Goal: Transaction & Acquisition: Obtain resource

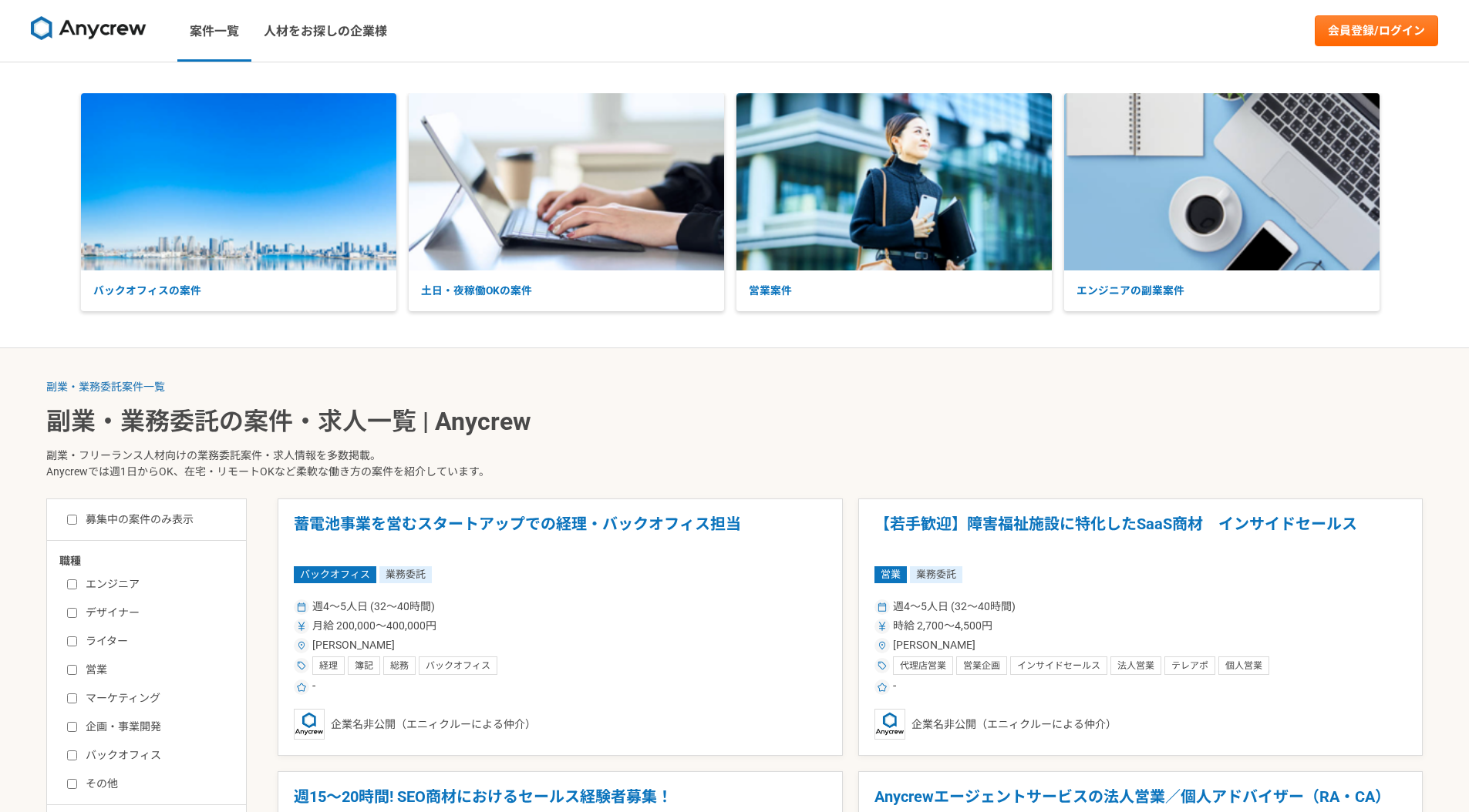
click at [133, 581] on label "エンジニア" at bounding box center [156, 584] width 177 height 16
click at [77, 581] on input "エンジニア" at bounding box center [72, 584] width 10 height 10
checkbox input "true"
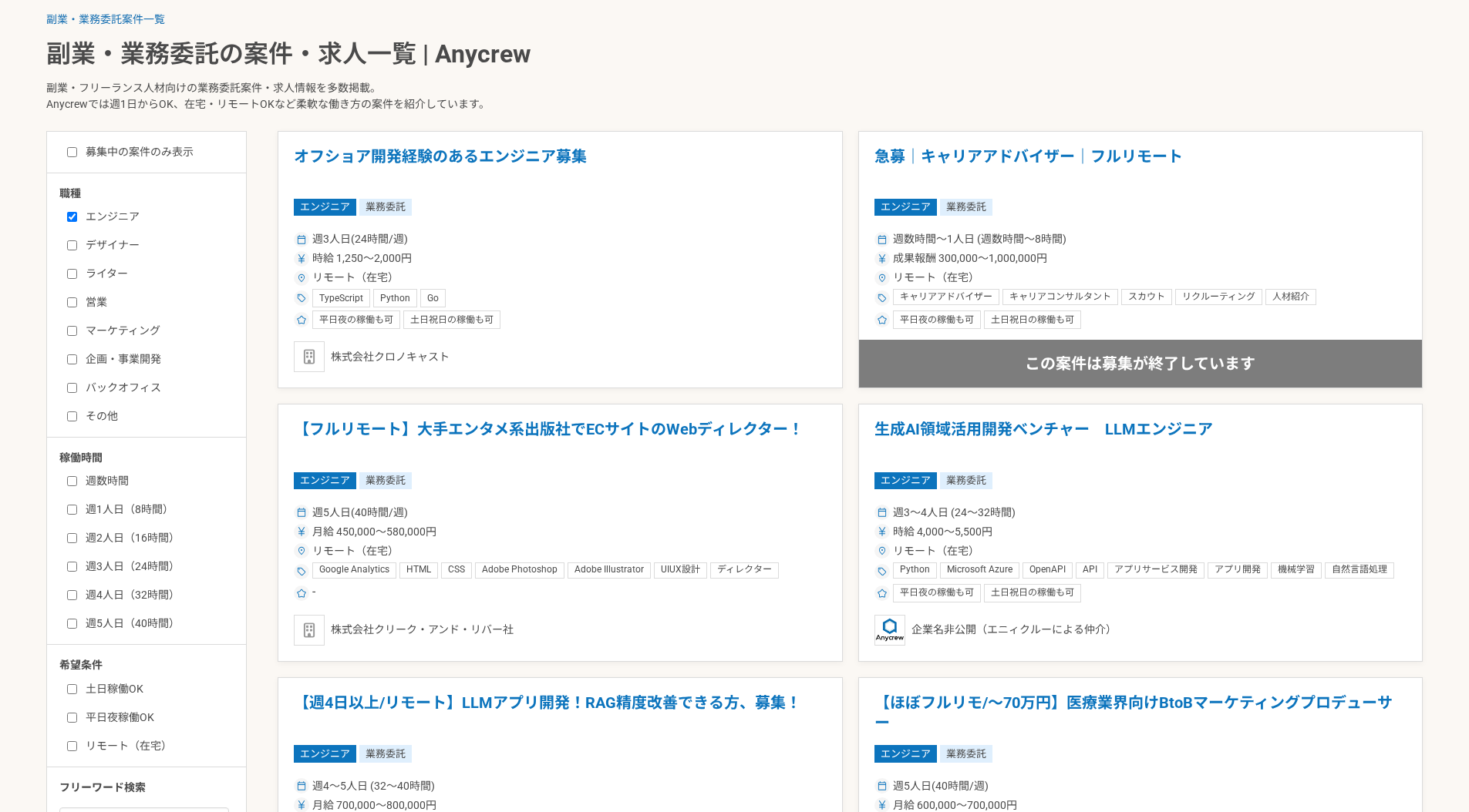
scroll to position [396, 0]
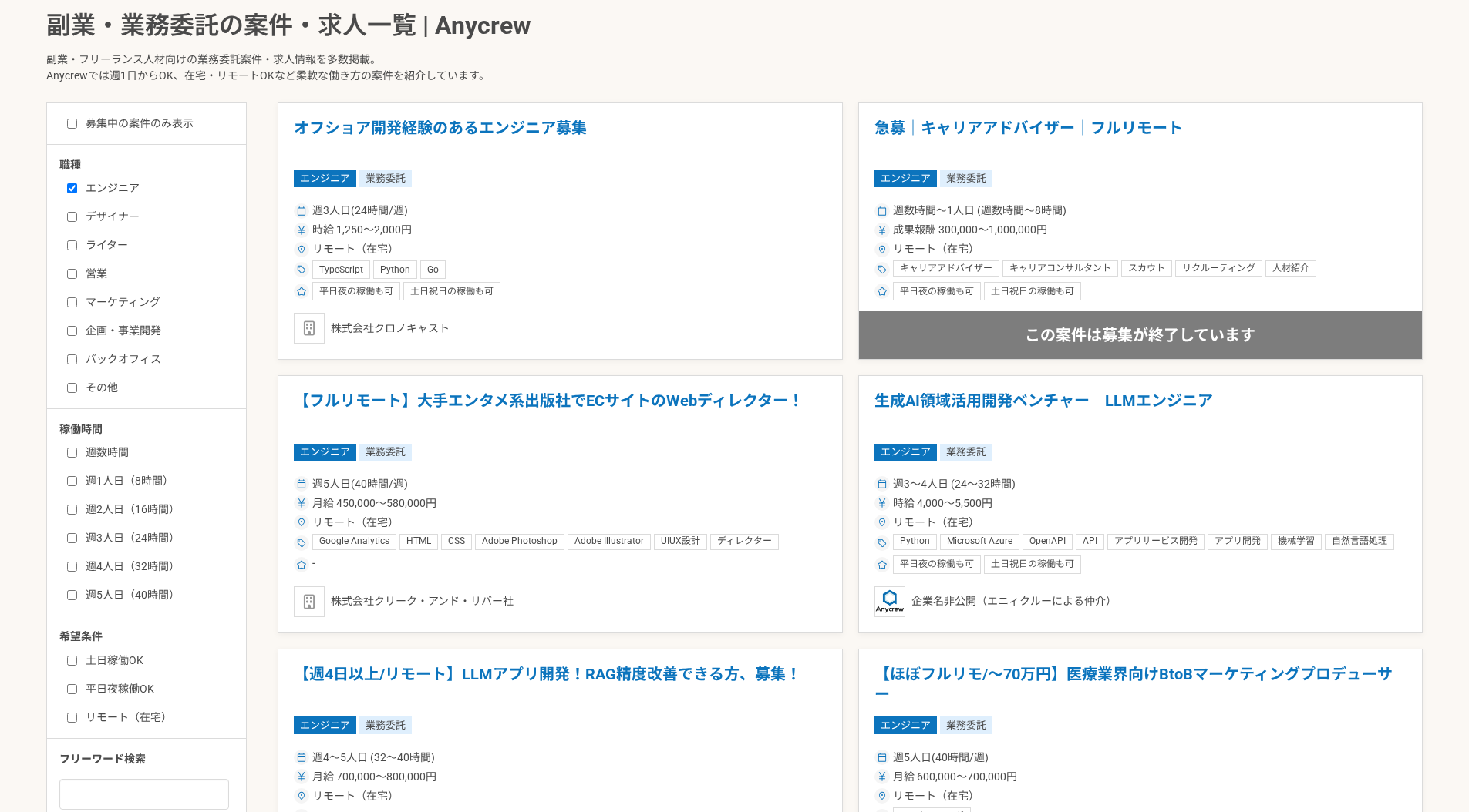
click at [78, 534] on label "週3人日（24時間）" at bounding box center [156, 538] width 177 height 16
click at [77, 534] on input "週3人日（24時間）" at bounding box center [72, 538] width 10 height 10
checkbox input "true"
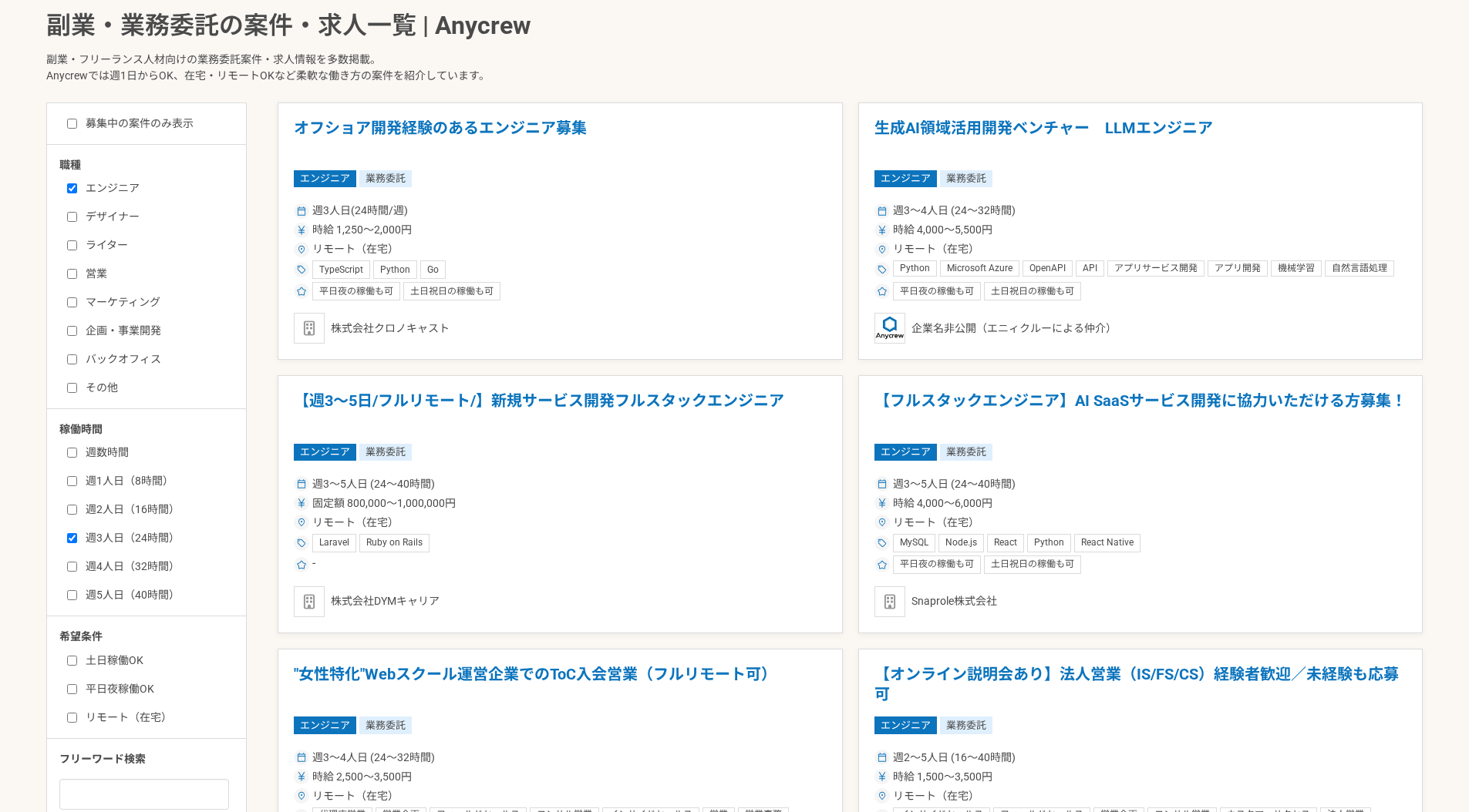
drag, startPoint x: 72, startPoint y: 511, endPoint x: 72, endPoint y: 492, distance: 19.0
click at [72, 511] on input "週2人日（16時間）" at bounding box center [72, 509] width 10 height 10
checkbox input "true"
click at [72, 485] on input "週1人日（8時間）" at bounding box center [72, 481] width 10 height 10
checkbox input "true"
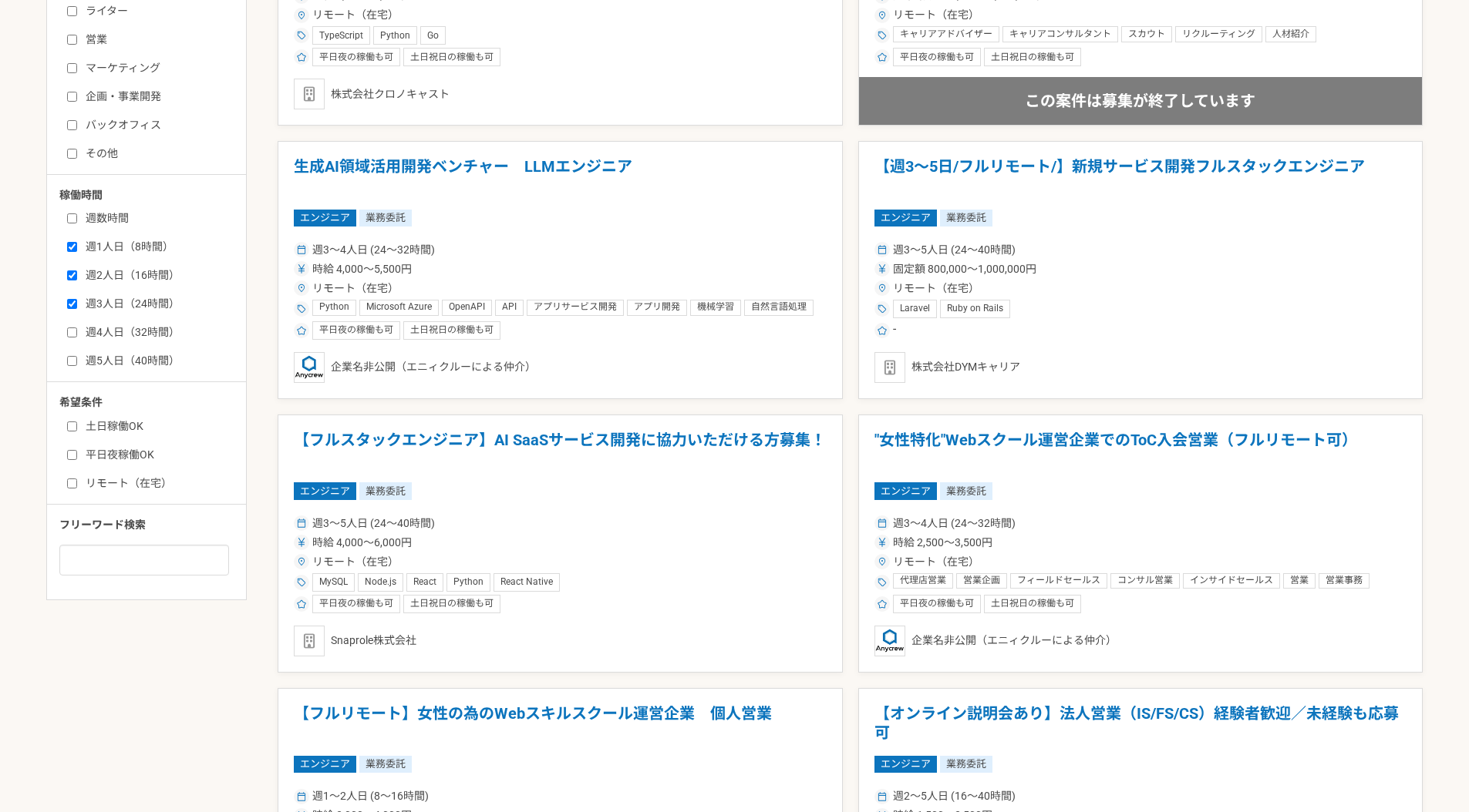
scroll to position [635, 0]
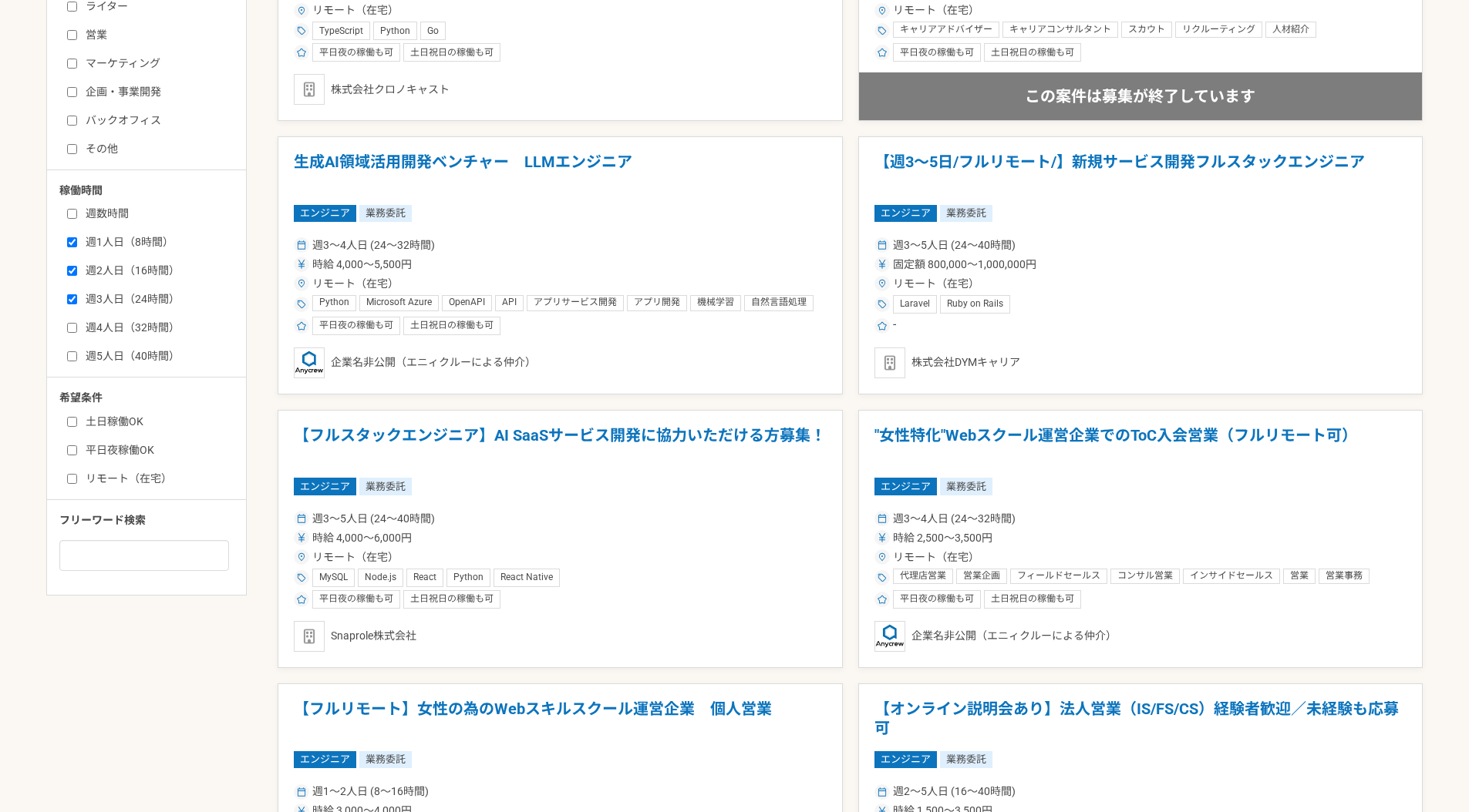
click at [72, 485] on label "リモート（在宅）" at bounding box center [156, 479] width 177 height 16
click at [72, 484] on input "リモート（在宅）" at bounding box center [72, 479] width 10 height 10
checkbox input "true"
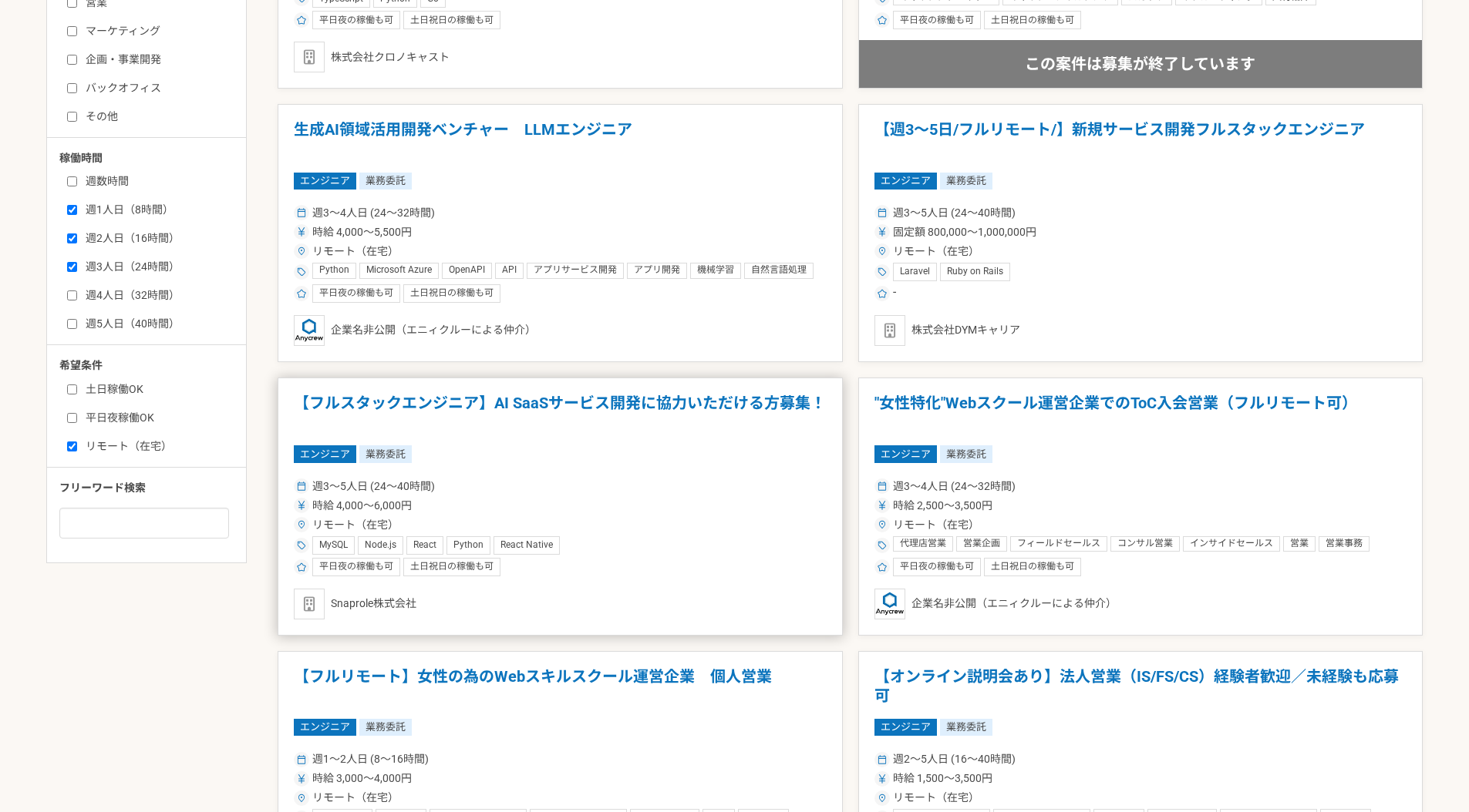
scroll to position [672, 0]
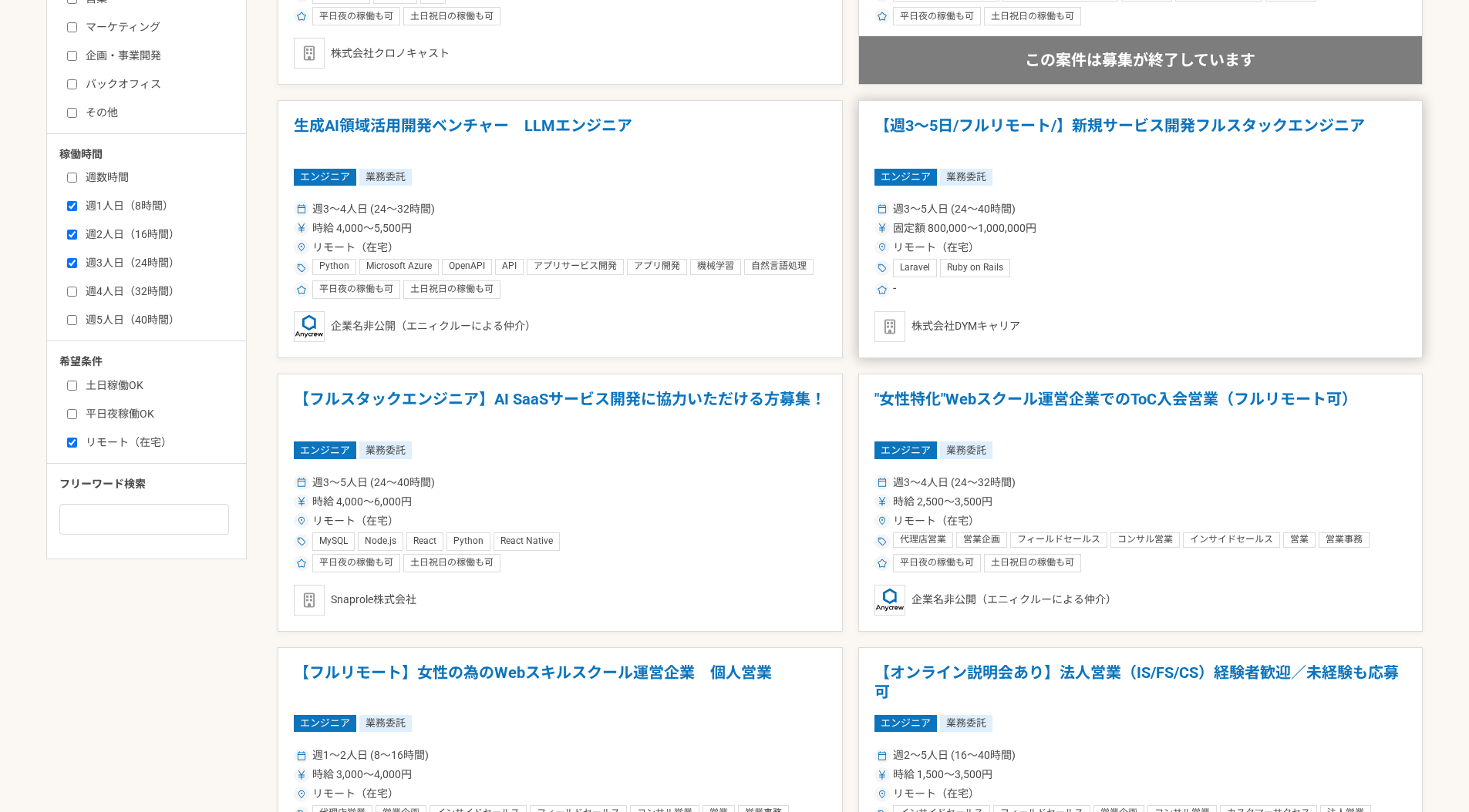
click at [1001, 124] on h1 "【週3〜5日/フルリモート/】新規サービス開発フルスタックエンジニア" at bounding box center [1140, 136] width 533 height 39
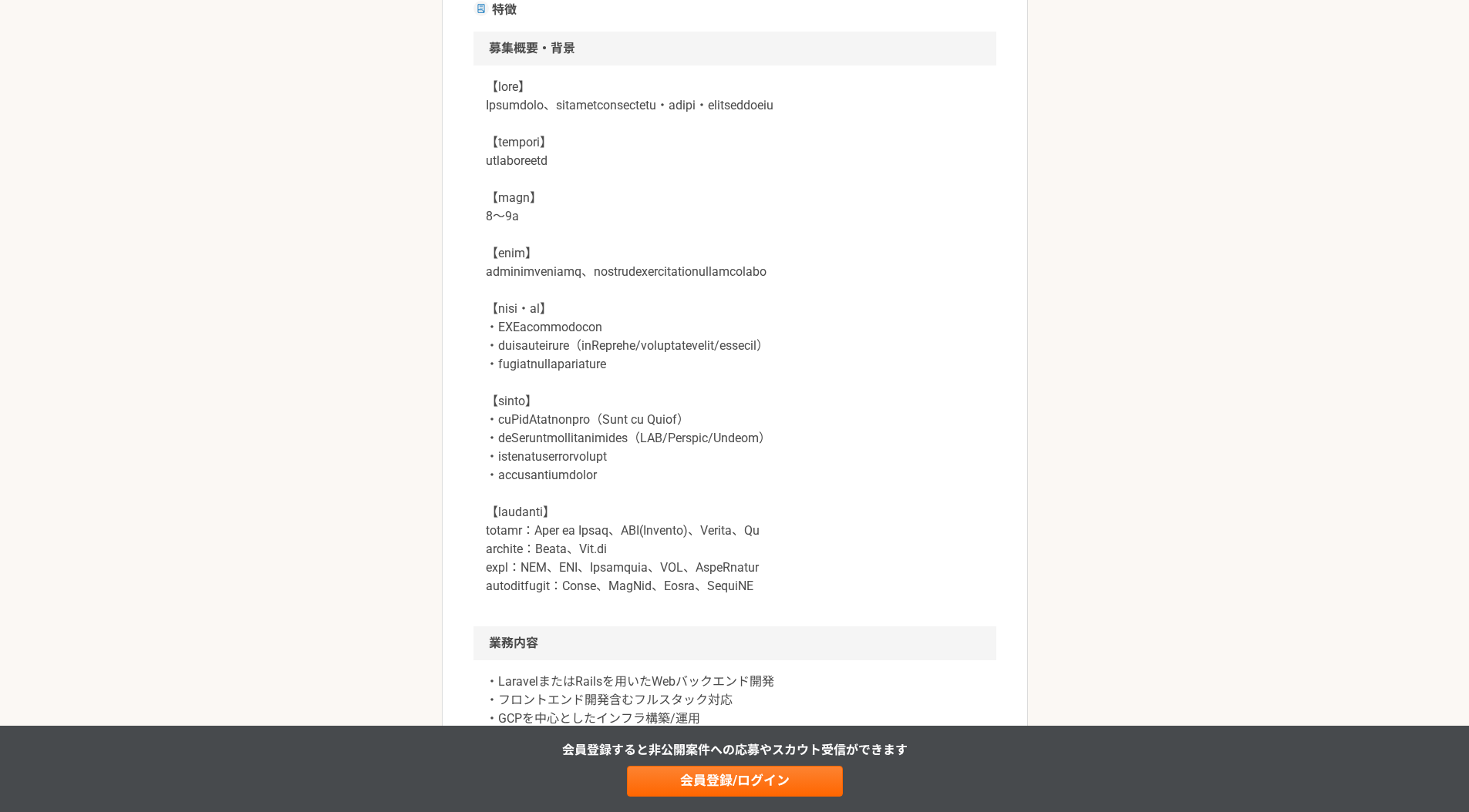
scroll to position [474, 0]
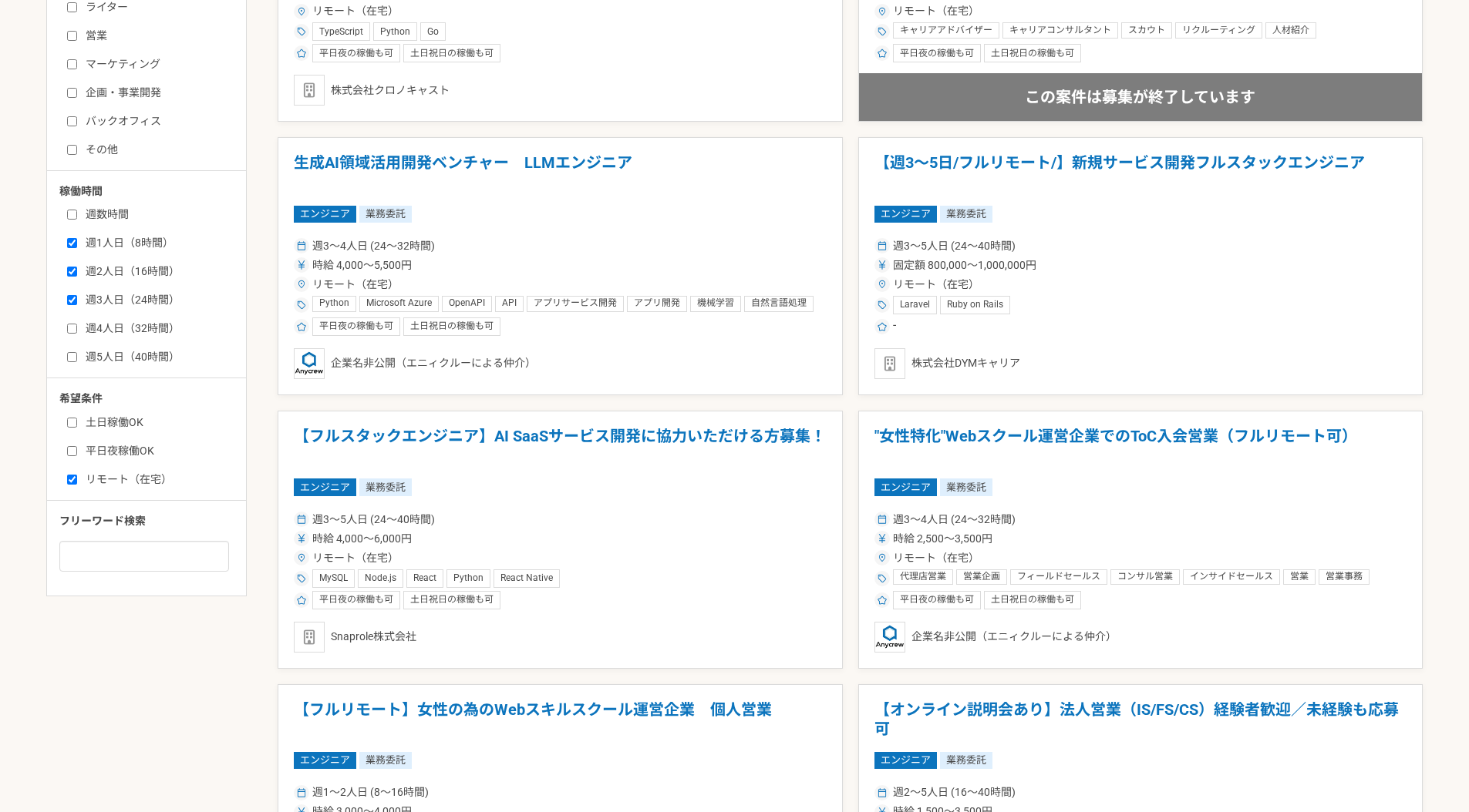
scroll to position [636, 0]
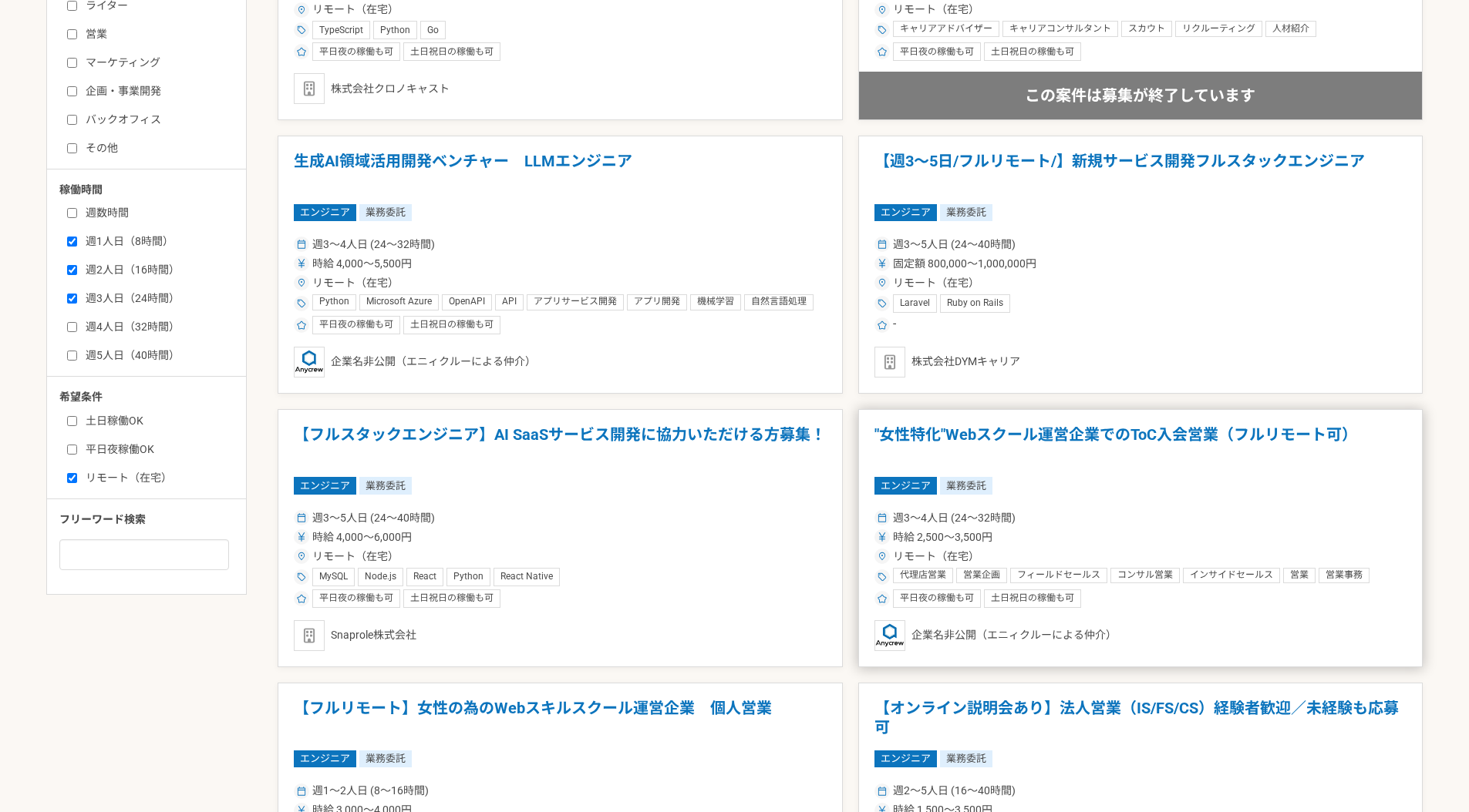
click at [1004, 431] on h1 ""女性特化"Webスクール運営企業でのToC入会営業（フルリモート可）" at bounding box center [1140, 445] width 533 height 39
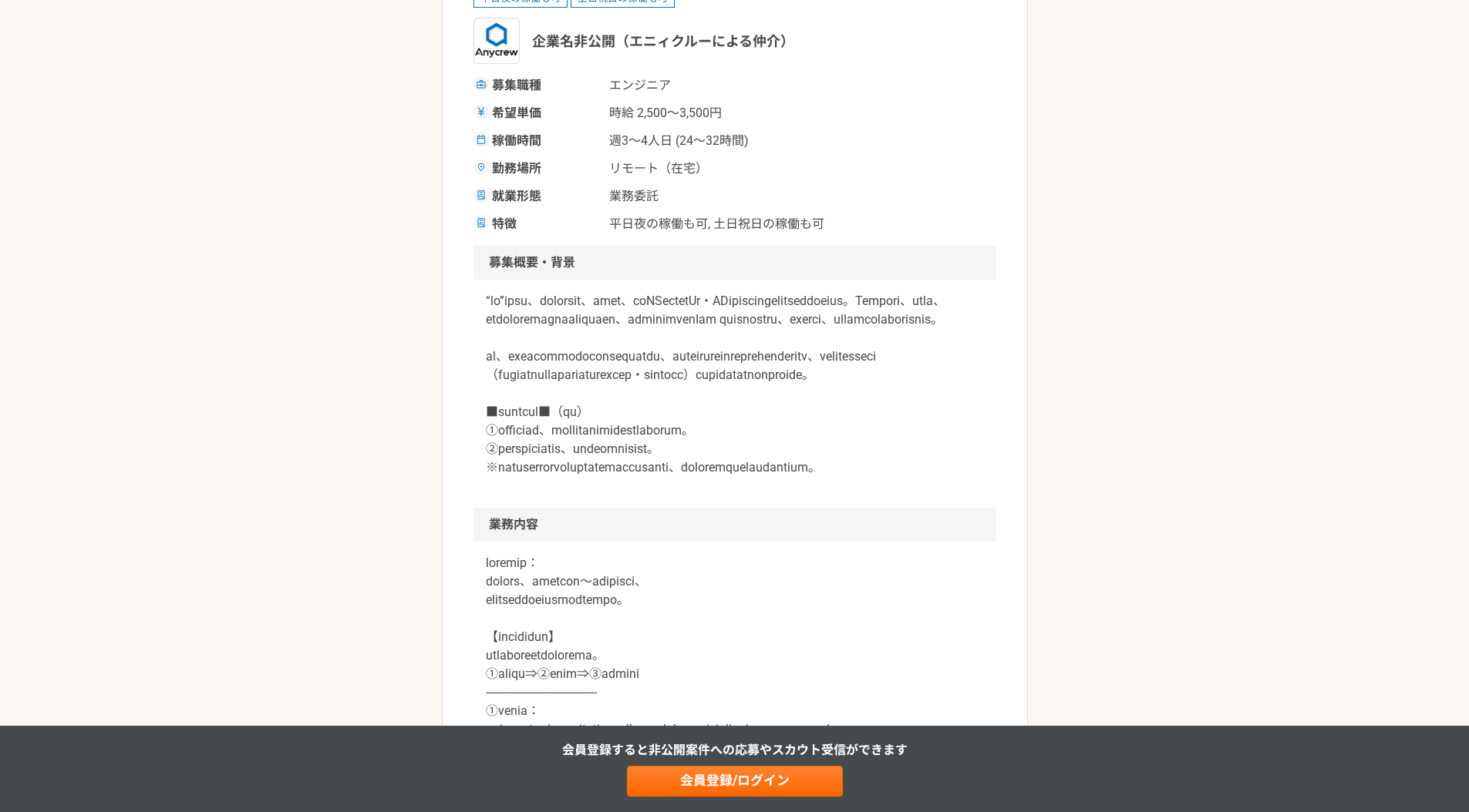
scroll to position [258, 0]
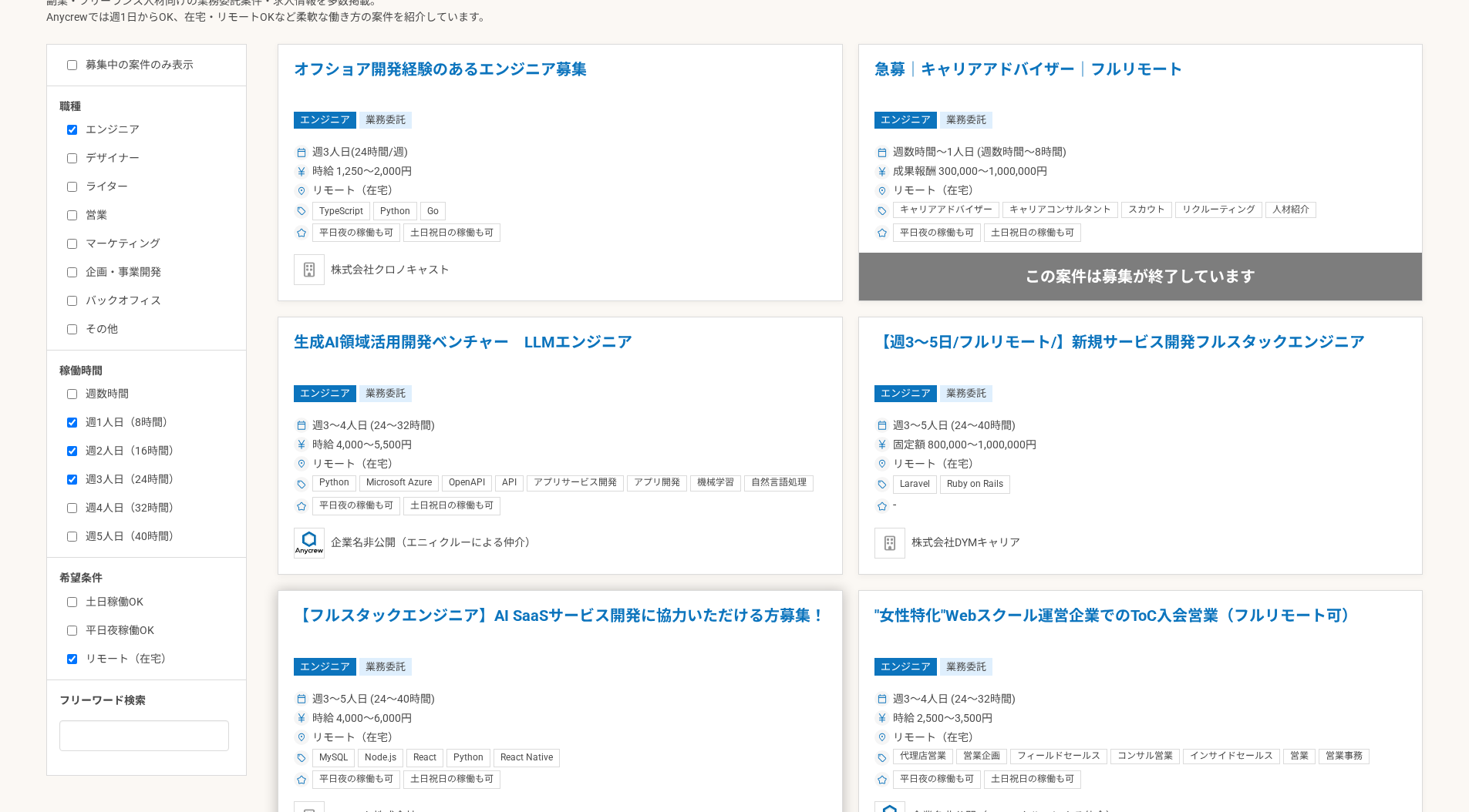
scroll to position [457, 0]
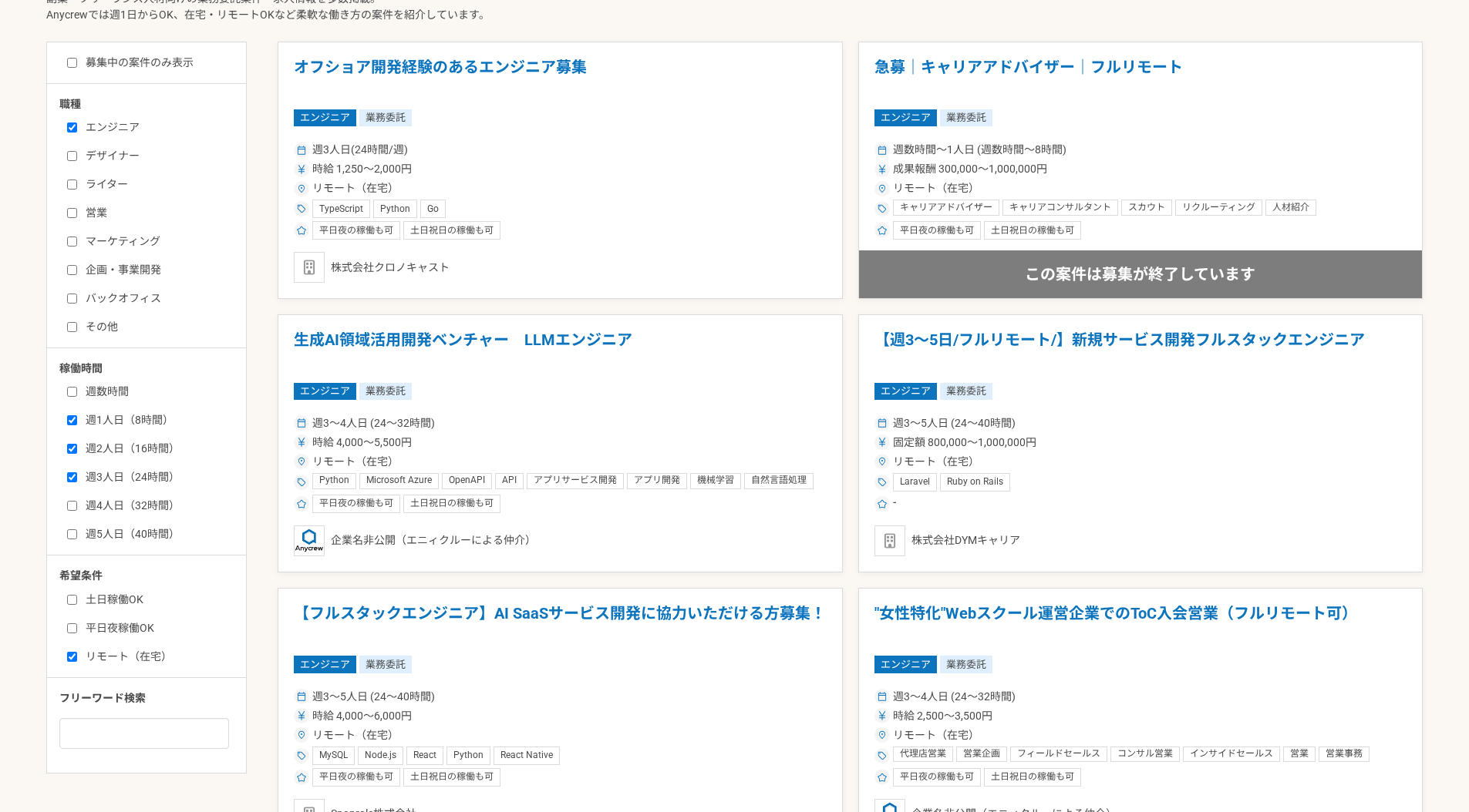
click at [169, 57] on label "募集中の案件のみ表示" at bounding box center [130, 62] width 126 height 16
click at [77, 58] on input "募集中の案件のみ表示" at bounding box center [72, 63] width 10 height 10
checkbox input "true"
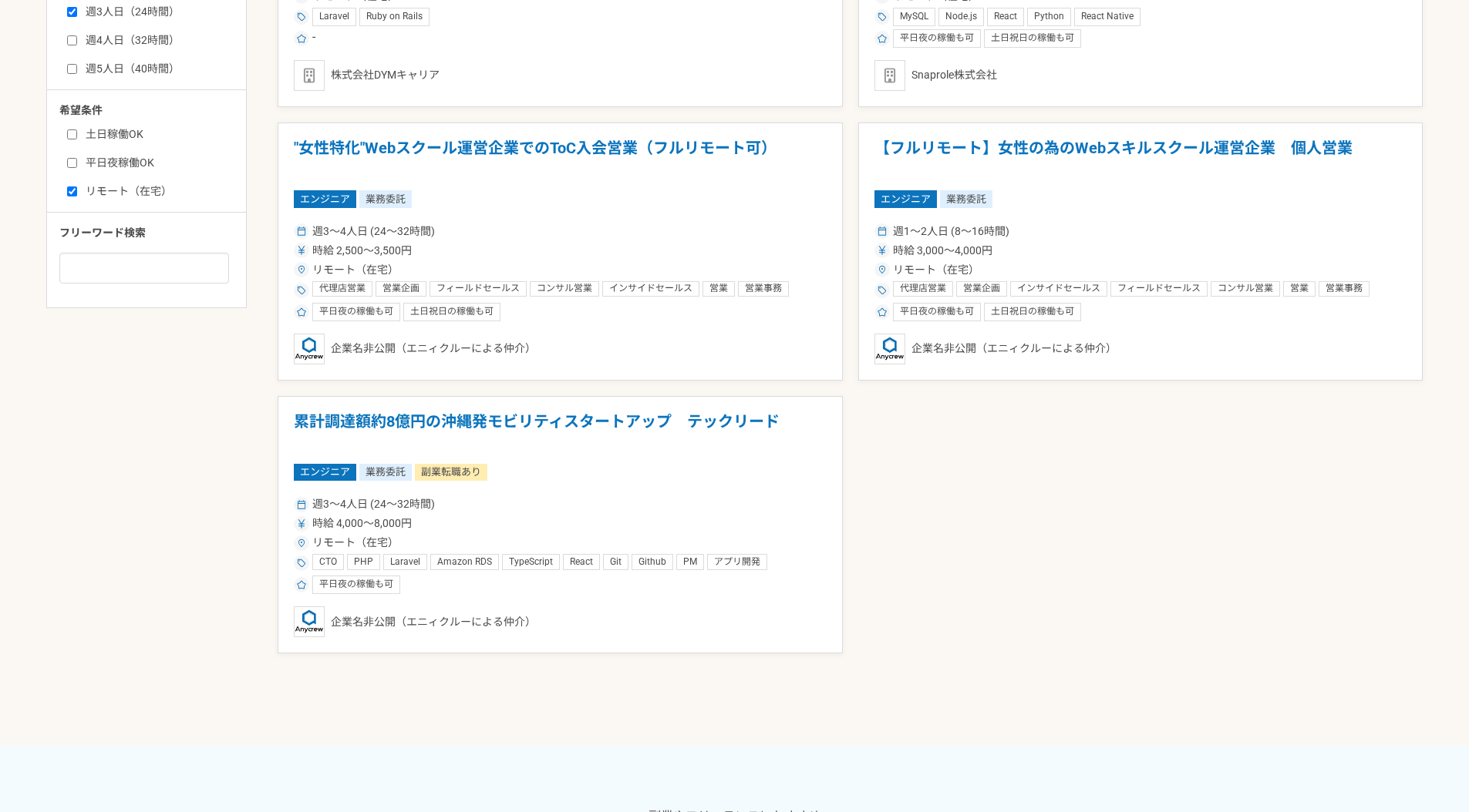
scroll to position [924, 0]
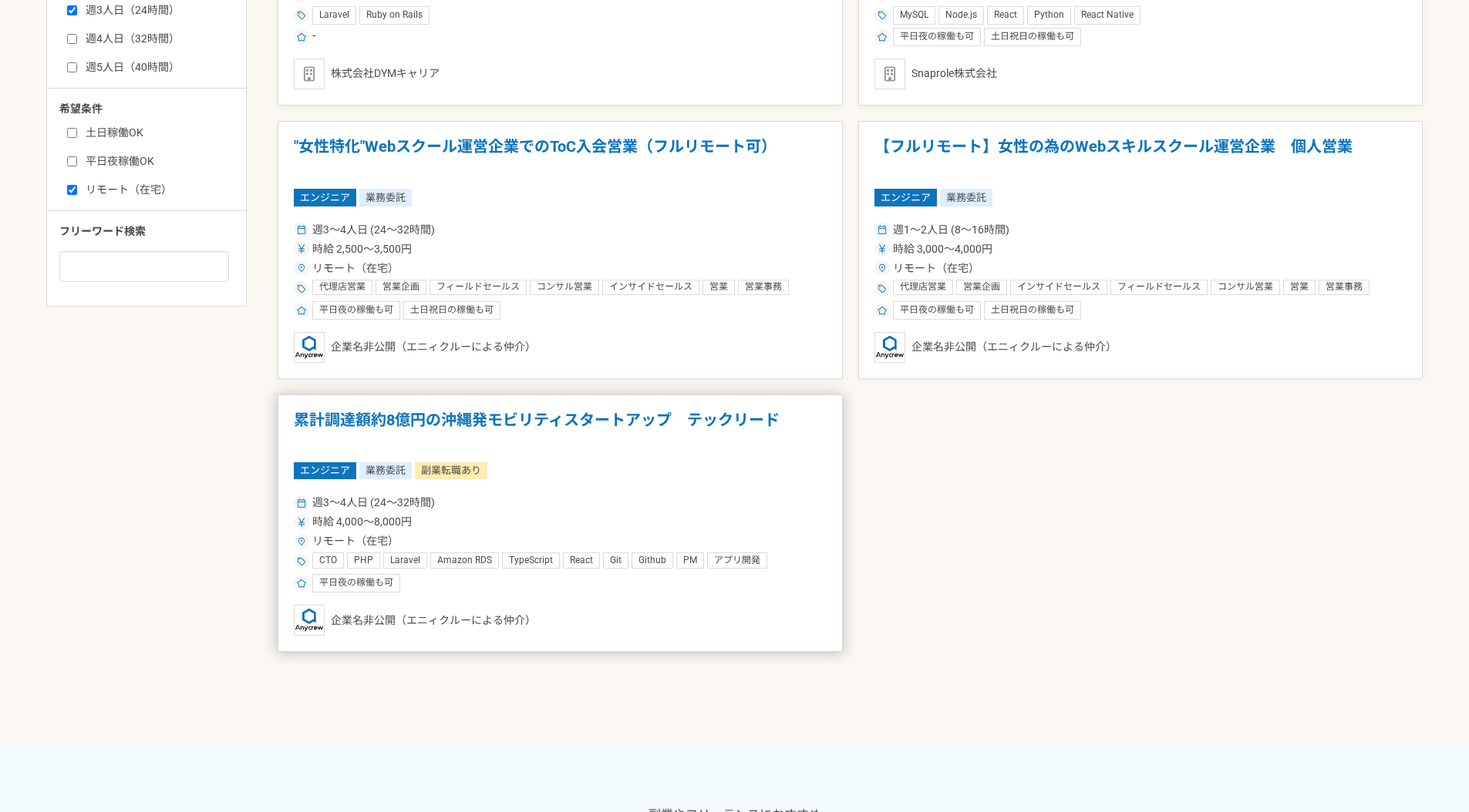
click at [523, 418] on h1 "累計調達額約8億円の沖縄発モビリティスタートアップ　テックリード" at bounding box center [560, 431] width 533 height 39
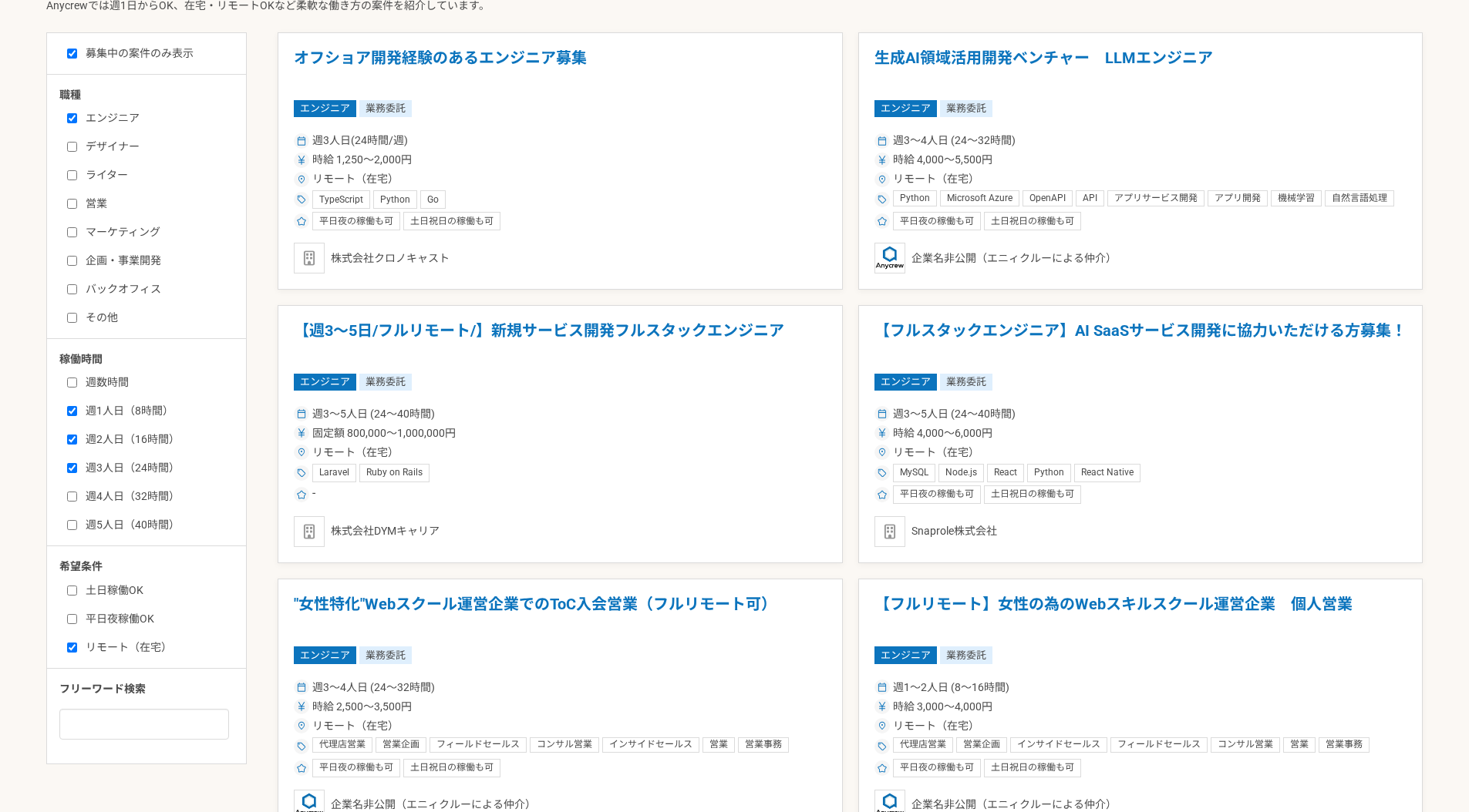
scroll to position [472, 0]
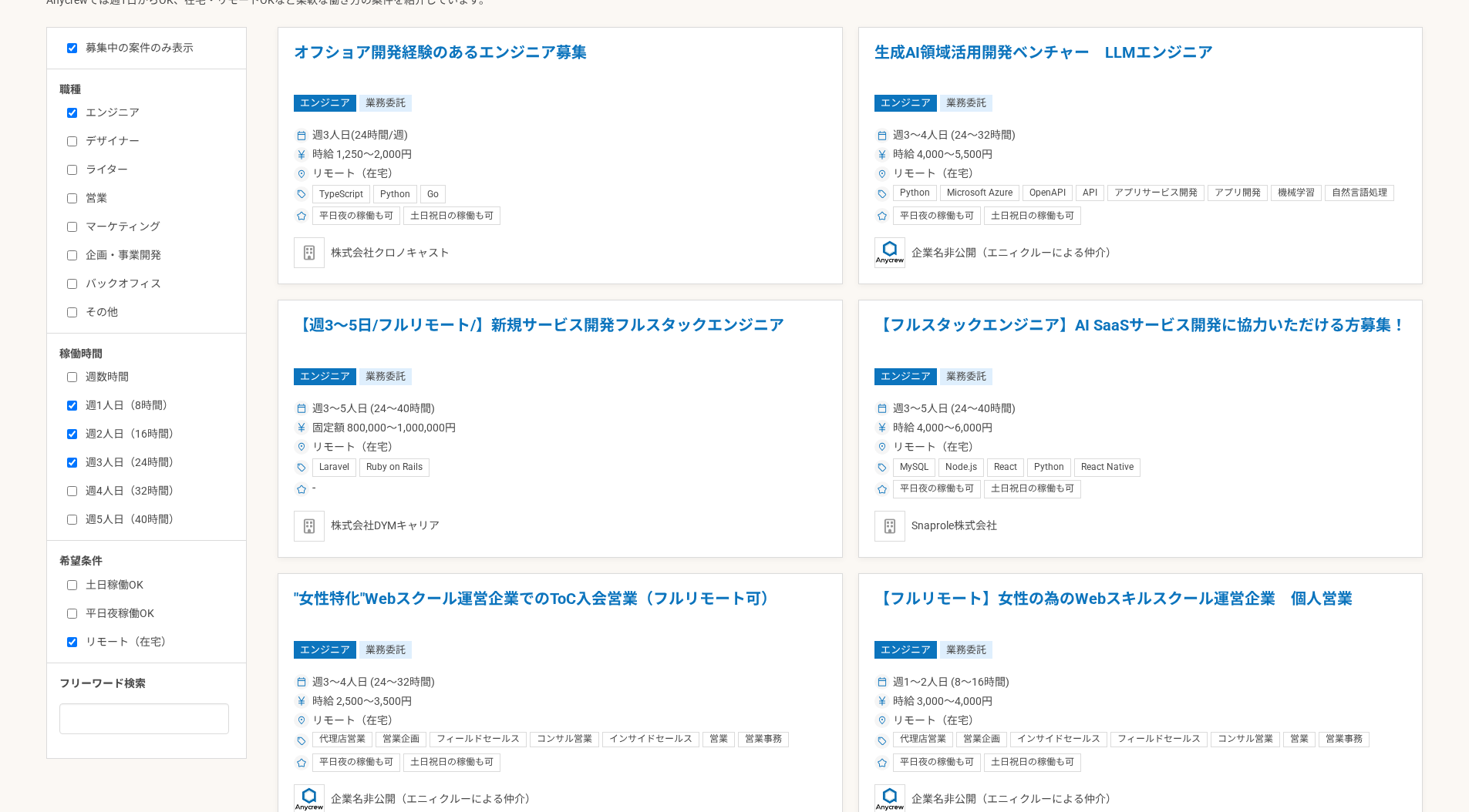
click at [68, 380] on input "週数時間" at bounding box center [72, 376] width 10 height 10
checkbox input "true"
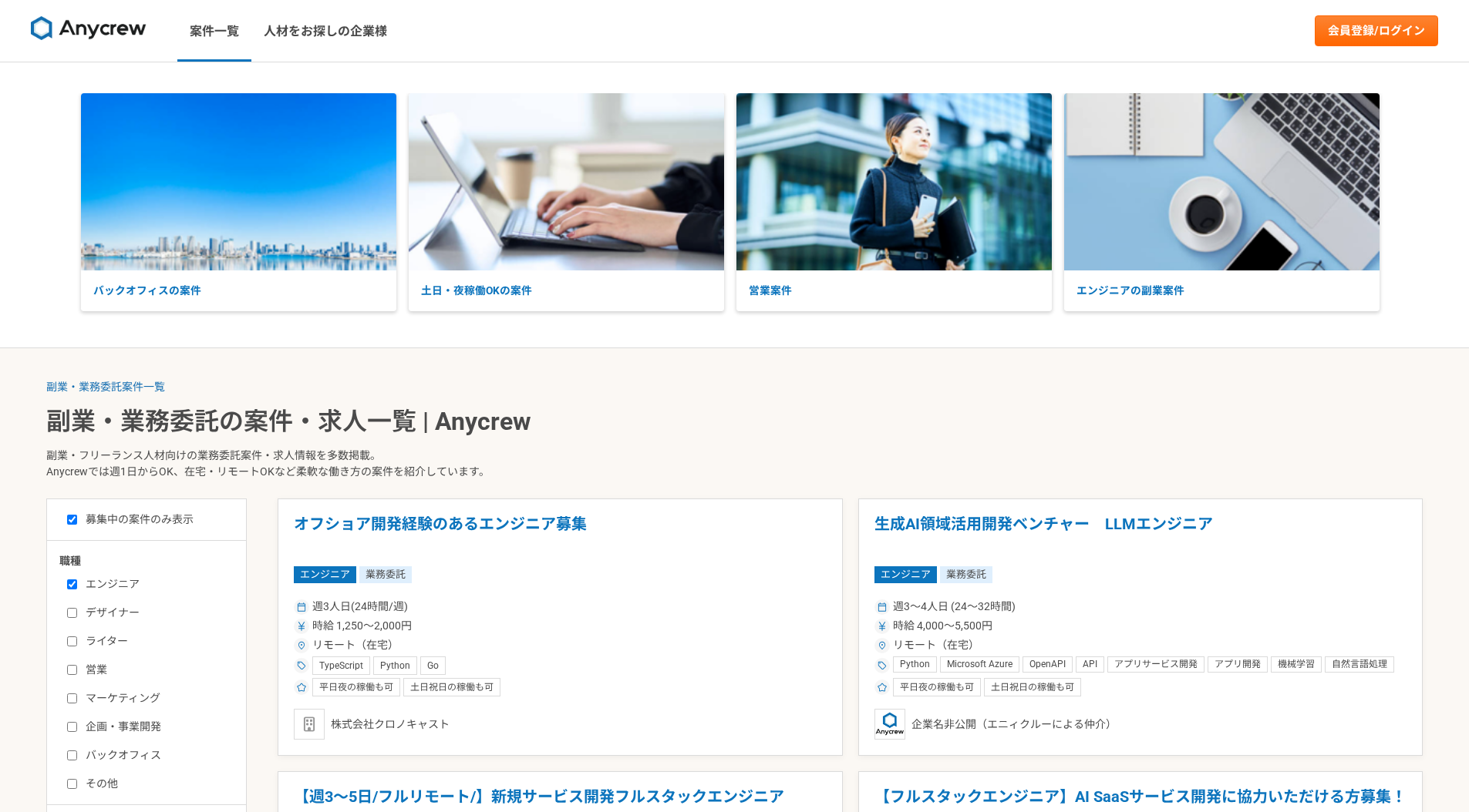
click at [651, 406] on div "副業・業務委託案件一覧 副業・業務委託の案件・求人一覧 | Anycrew 副業・フリーランス人材向けの業務委託案件・求人情報を多数掲載。 Anycrewでは…" at bounding box center [734, 439] width 1376 height 120
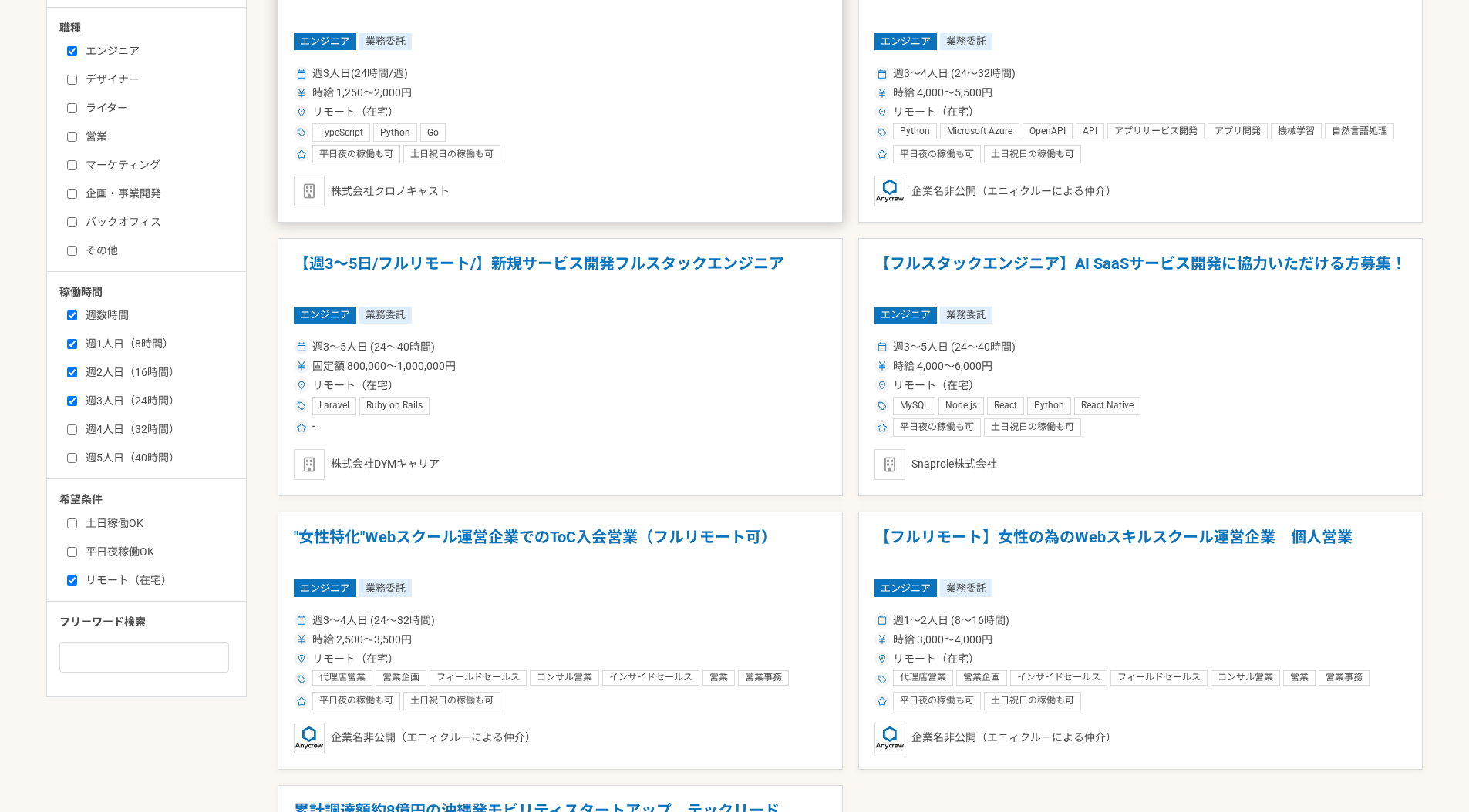
scroll to position [536, 0]
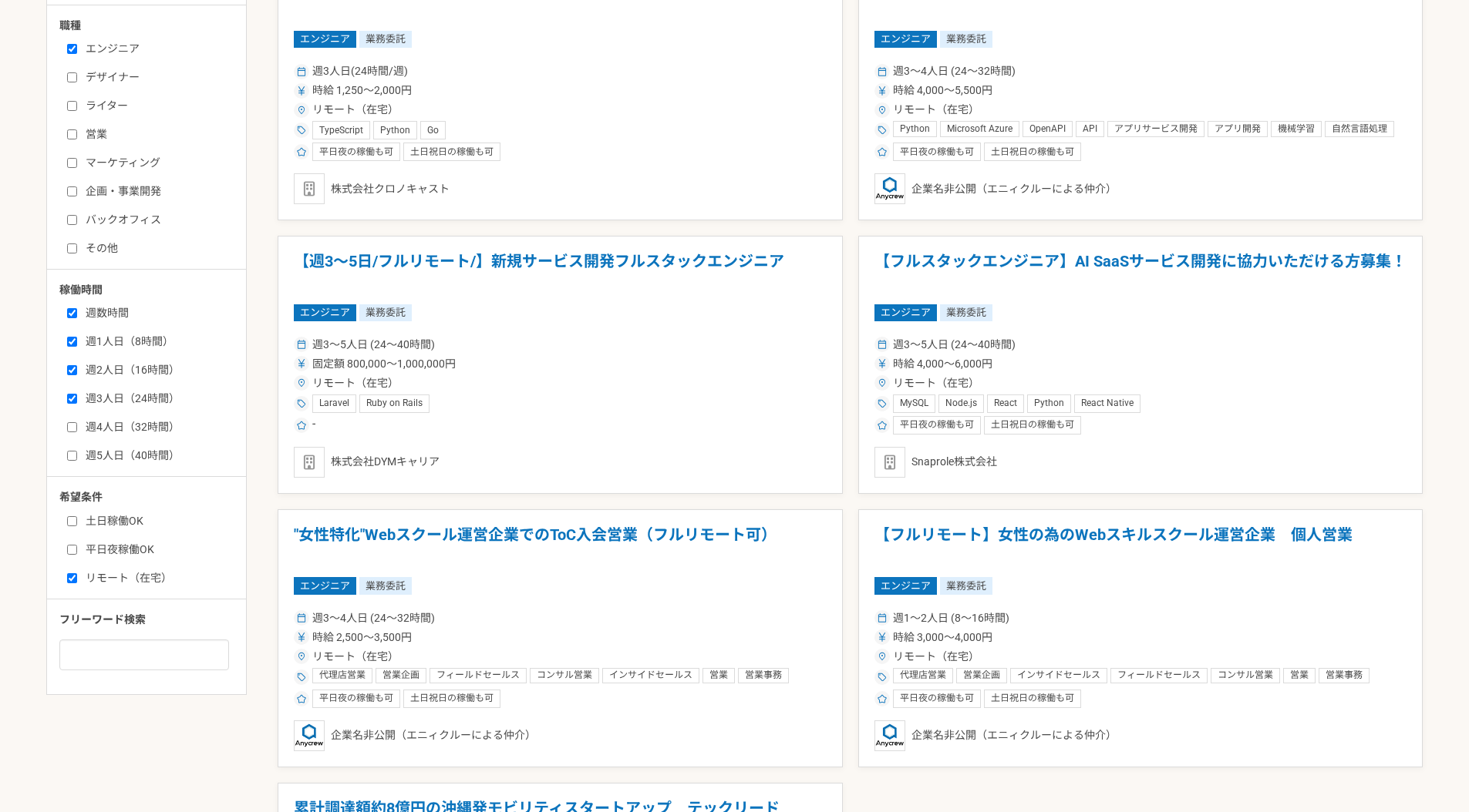
click at [71, 429] on input "週4人日（32時間）" at bounding box center [72, 427] width 10 height 10
checkbox input "true"
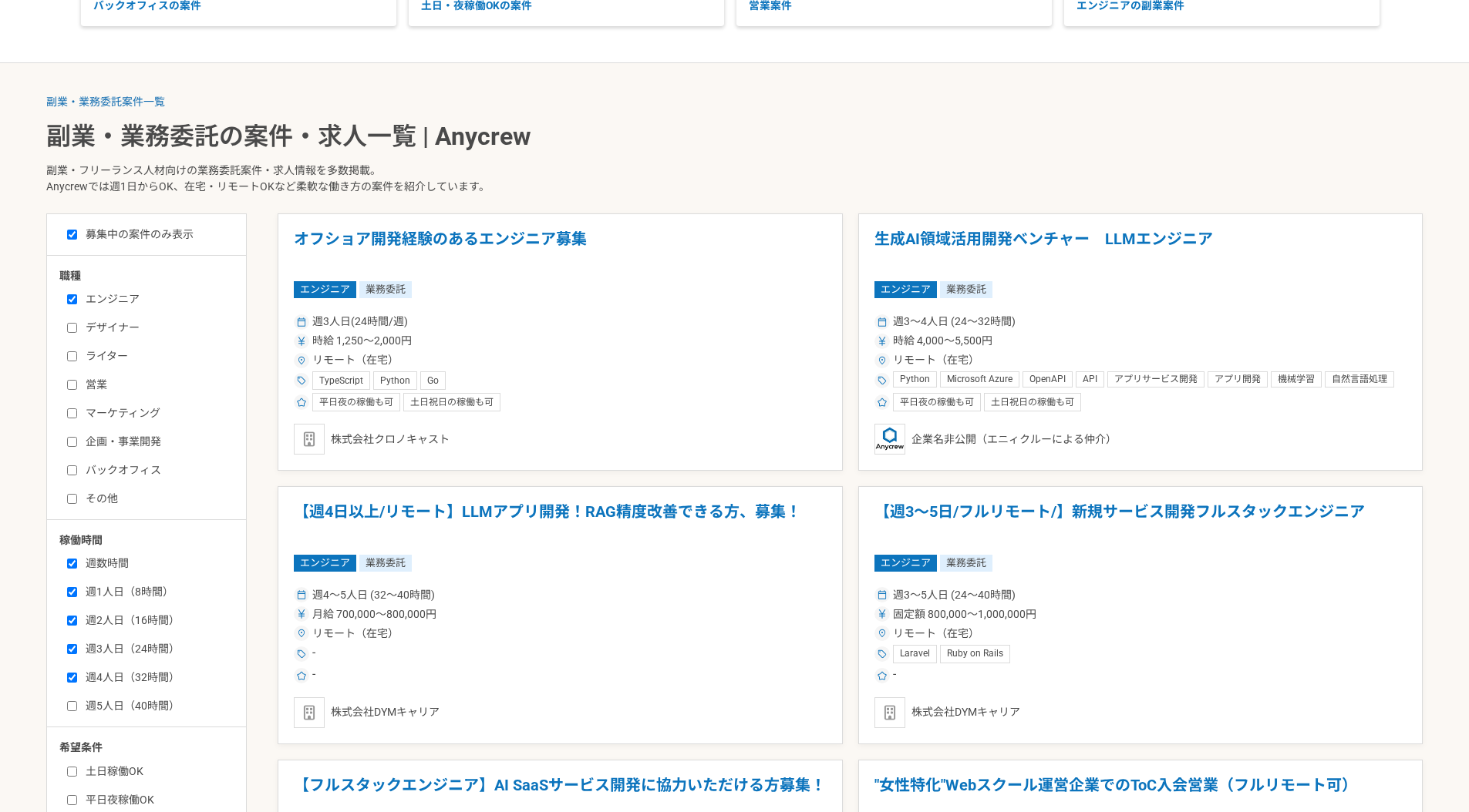
scroll to position [315, 0]
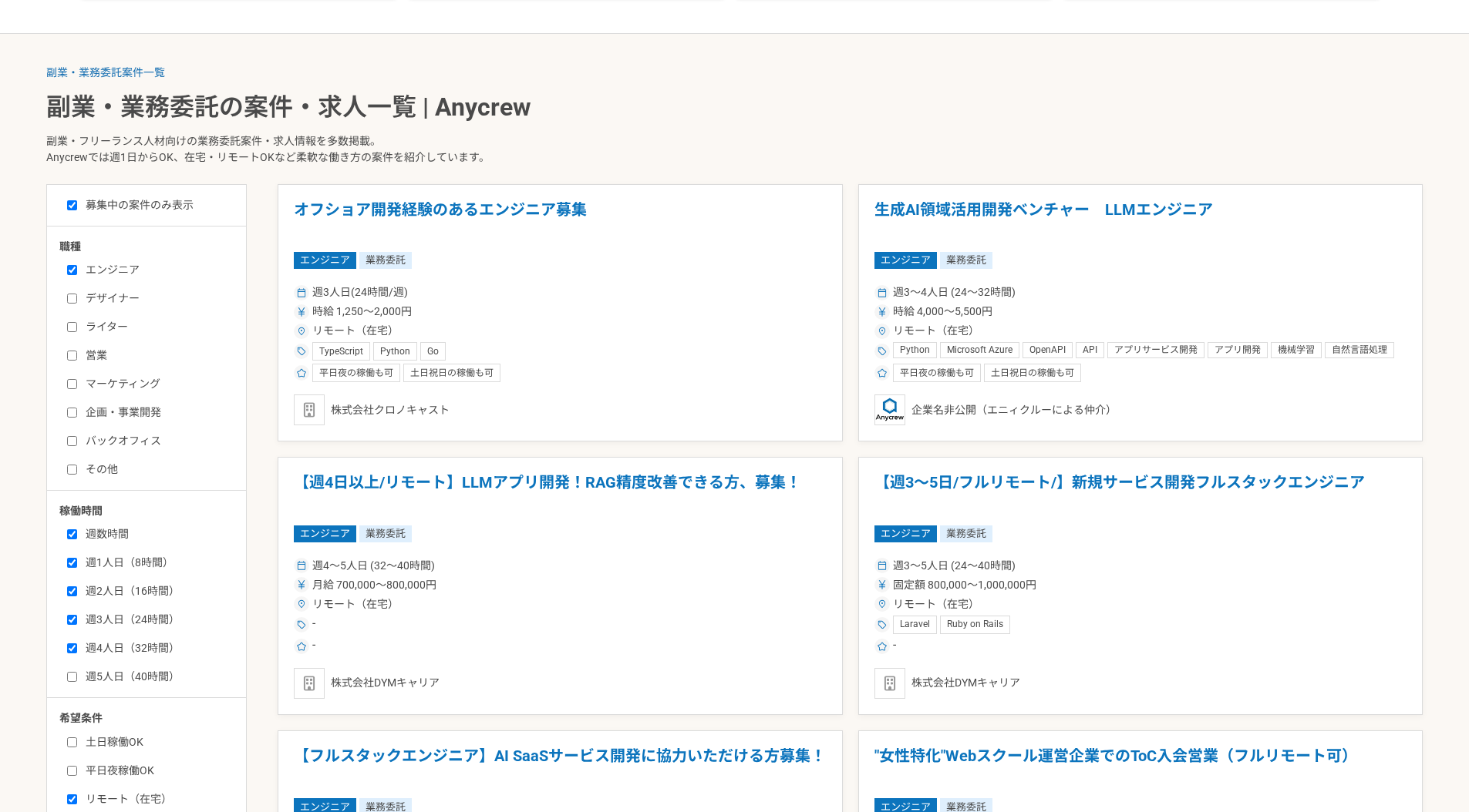
click at [74, 672] on input "週5人日（40時間）" at bounding box center [72, 677] width 10 height 10
checkbox input "true"
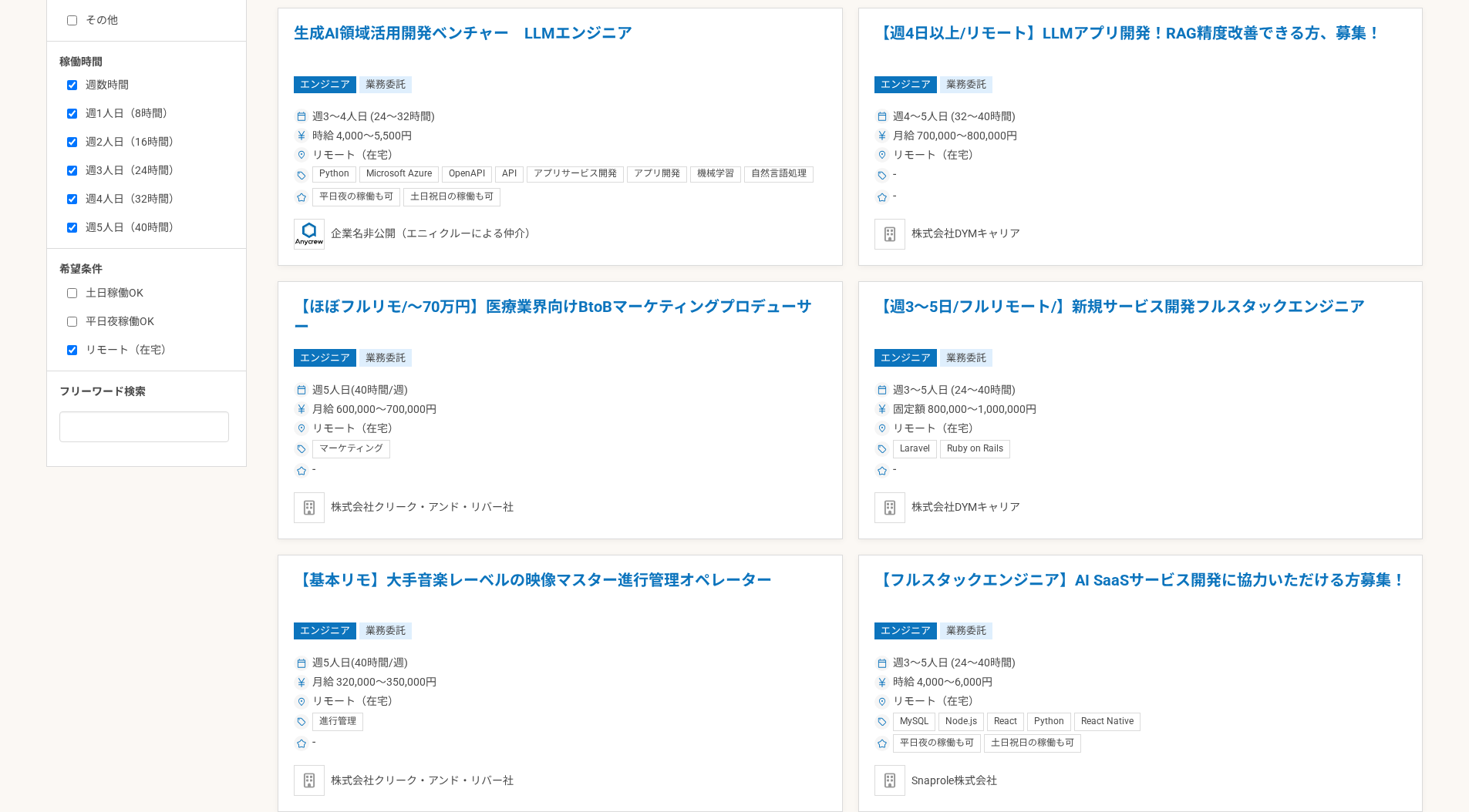
scroll to position [743, 0]
